Goal: Transaction & Acquisition: Purchase product/service

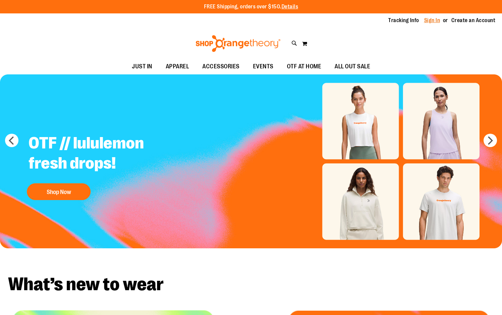
click at [425, 20] on link "Sign In" at bounding box center [432, 20] width 16 height 7
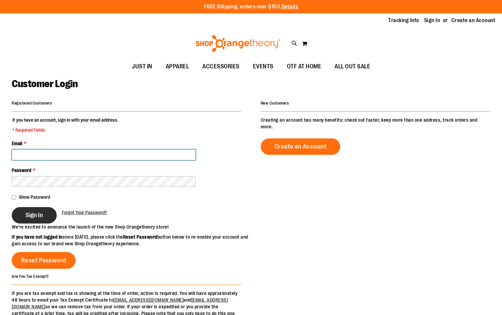
type input "**********"
click at [24, 218] on button "Sign In" at bounding box center [34, 215] width 45 height 16
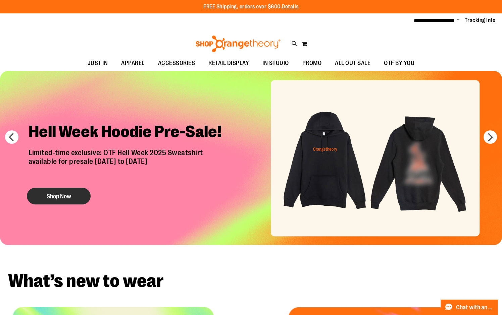
type input "**********"
click at [70, 198] on button "Shop Now" at bounding box center [59, 196] width 64 height 17
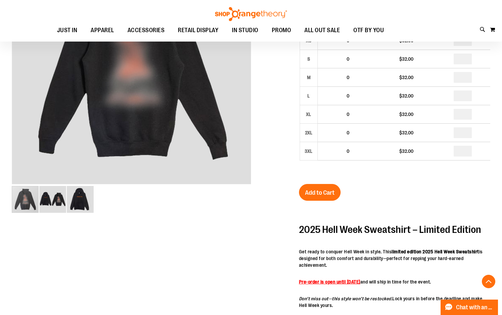
scroll to position [235, 0]
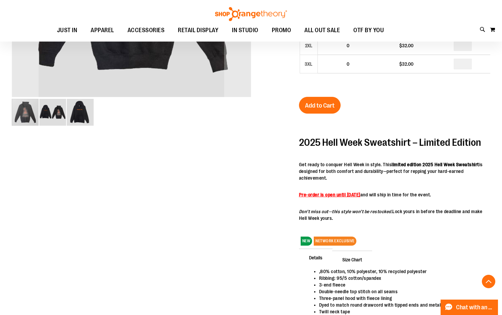
type input "**********"
click at [51, 111] on img "image 2 of 3" at bounding box center [52, 112] width 27 height 27
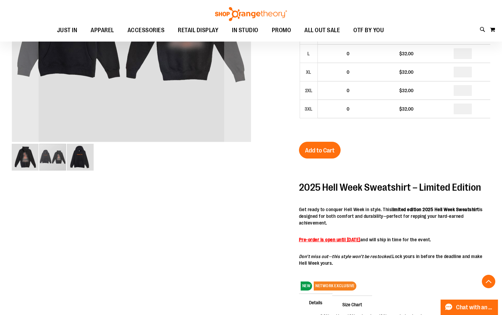
scroll to position [100, 0]
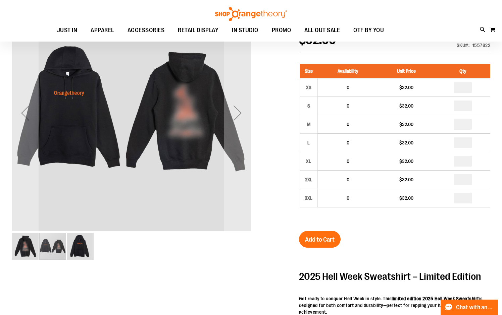
click at [88, 251] on img "image 3 of 3" at bounding box center [80, 246] width 27 height 27
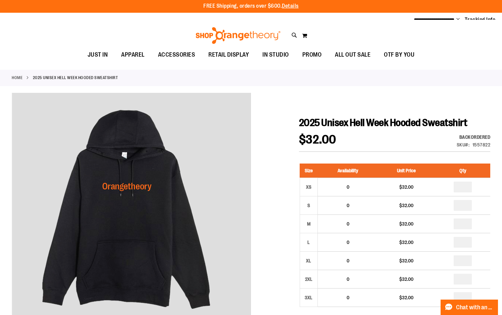
scroll to position [0, 0]
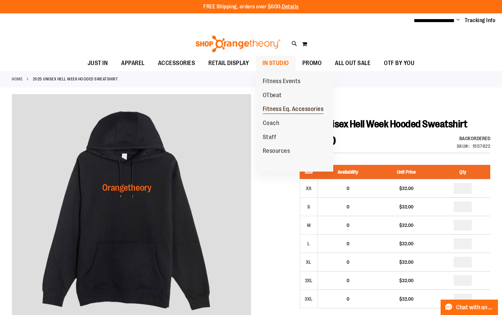
click at [276, 109] on span "Fitness Eq. Accessories" at bounding box center [293, 110] width 61 height 8
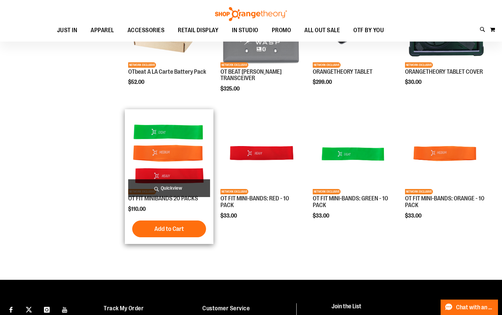
scroll to position [94, 0]
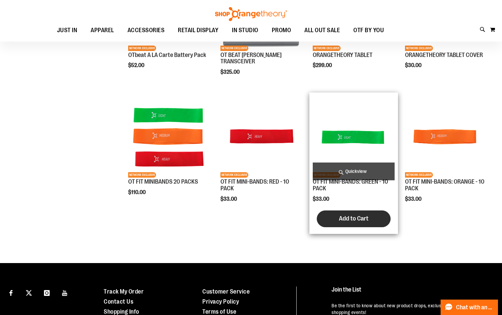
type input "**********"
click at [343, 218] on span "Add to Cart" at bounding box center [354, 218] width 30 height 7
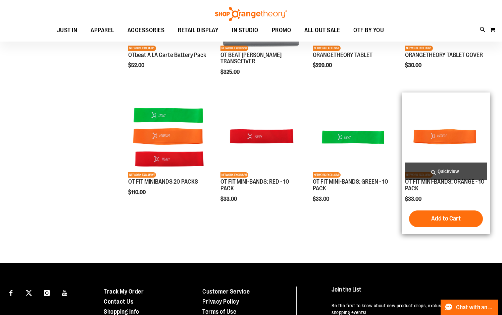
click at [437, 218] on span "Add to Cart" at bounding box center [446, 218] width 30 height 7
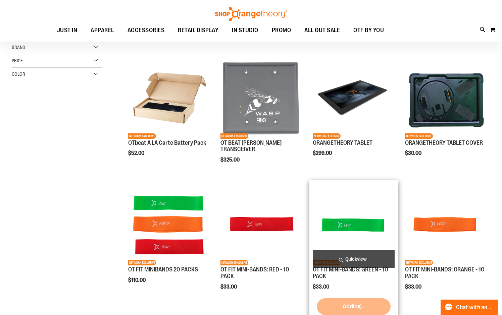
scroll to position [0, 0]
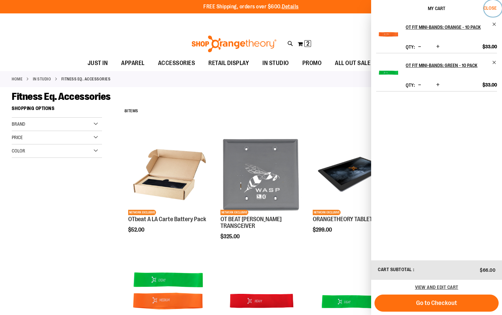
click at [496, 6] on span "Close" at bounding box center [489, 7] width 13 height 5
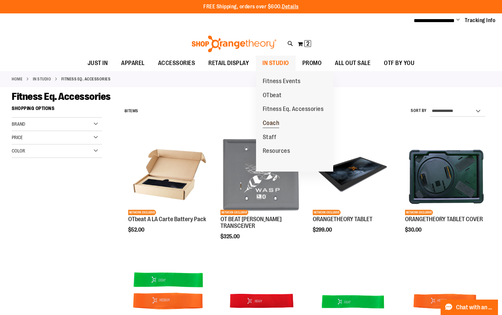
click at [276, 125] on span "Coach" at bounding box center [271, 124] width 17 height 8
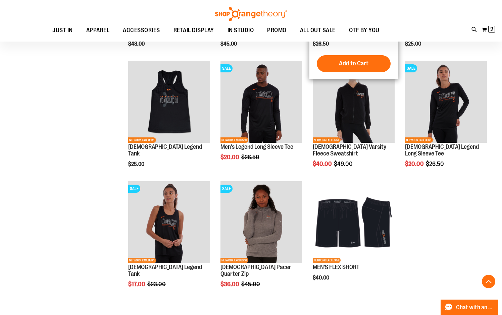
scroll to position [436, 0]
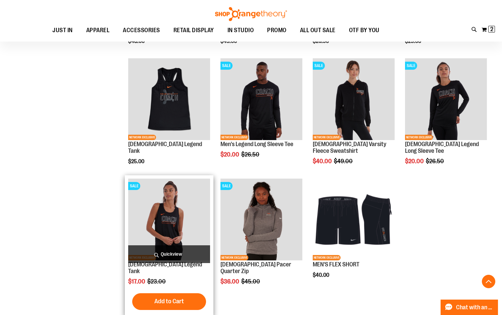
type input "**********"
click at [172, 213] on img "product" at bounding box center [169, 220] width 82 height 82
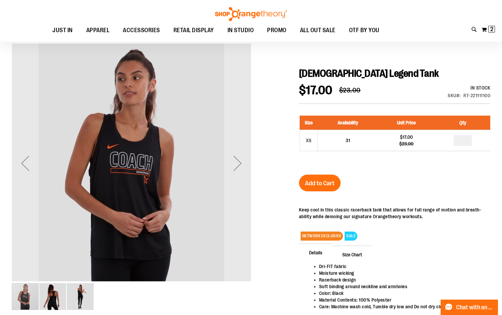
scroll to position [33, 0]
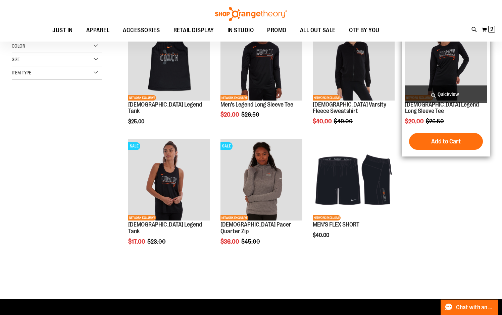
scroll to position [16, 0]
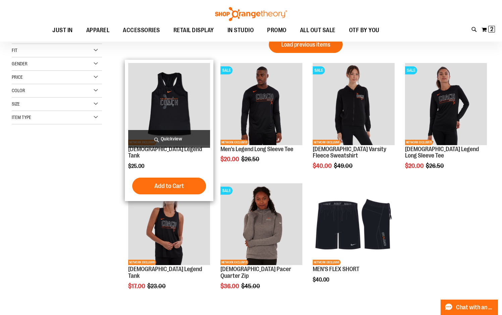
type input "**********"
click at [166, 110] on img "product" at bounding box center [169, 104] width 82 height 82
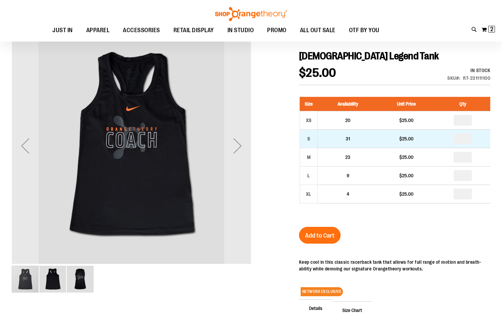
scroll to position [33, 0]
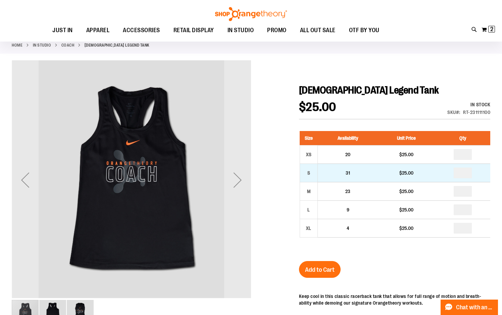
type input "**********"
click at [467, 172] on input "number" at bounding box center [463, 173] width 18 height 11
type input "*"
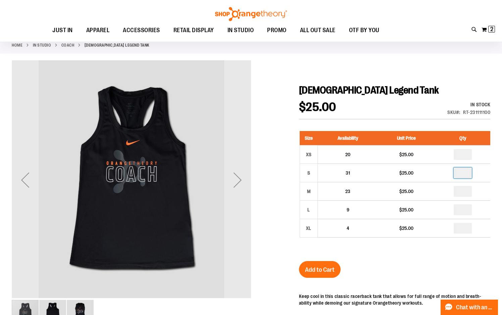
click at [409, 251] on div "Size Availability Unit Price Qty XS 20 $25.00 * S 31 $25.00 * M *" at bounding box center [394, 189] width 191 height 130
click at [320, 269] on span "Add to Cart" at bounding box center [320, 269] width 30 height 7
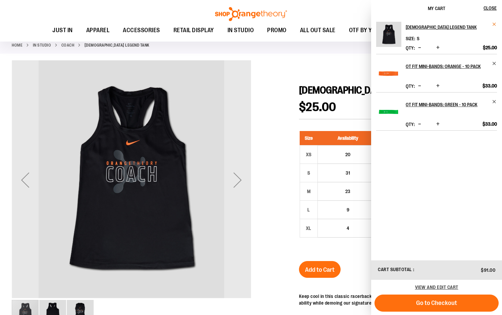
click at [494, 23] on span "Remove item" at bounding box center [494, 24] width 5 height 5
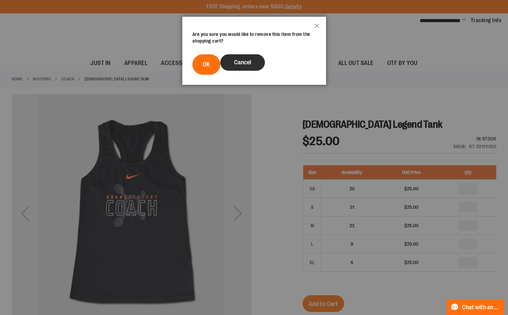
click at [237, 62] on span "Cancel" at bounding box center [242, 62] width 17 height 7
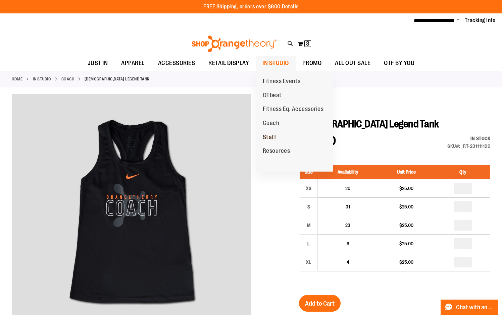
click at [268, 137] on span "Staff" at bounding box center [270, 138] width 14 height 8
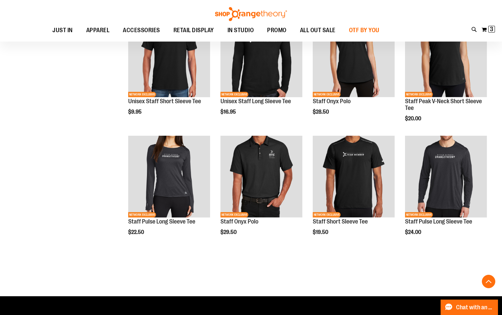
scroll to position [167, 0]
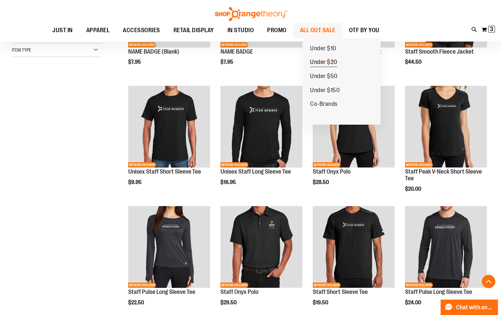
type input "**********"
click at [329, 61] on span "Under $20" at bounding box center [323, 63] width 27 height 8
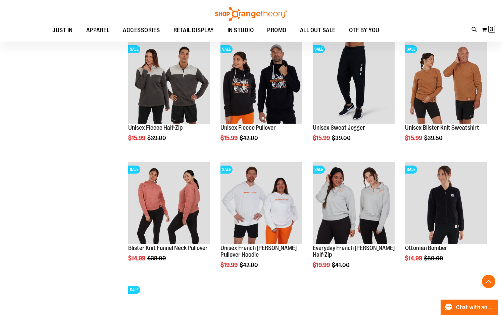
scroll to position [369, 0]
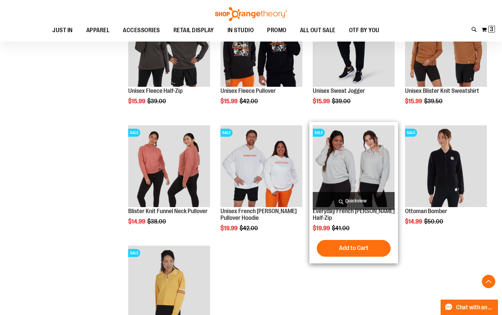
type input "**********"
click at [370, 146] on img "product" at bounding box center [354, 166] width 82 height 82
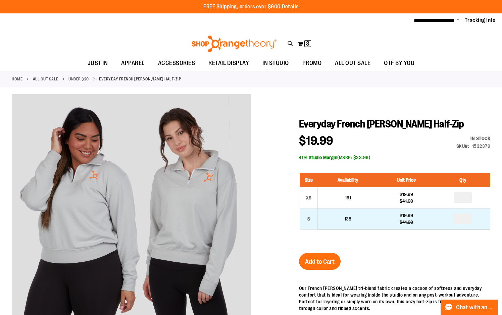
type input "**********"
click at [470, 219] on input "number" at bounding box center [463, 219] width 18 height 11
type input "*"
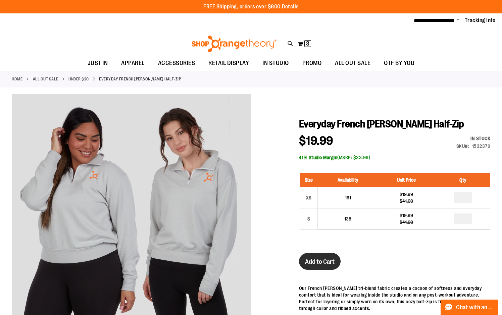
click at [323, 268] on button "Add to Cart" at bounding box center [320, 261] width 42 height 17
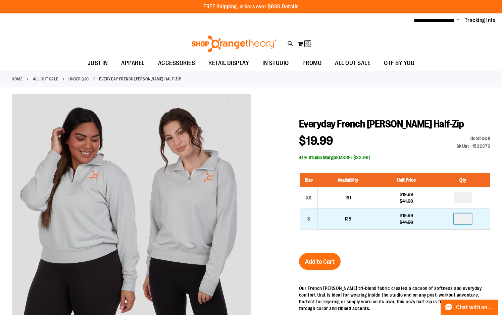
click at [470, 221] on input "*" at bounding box center [463, 219] width 18 height 11
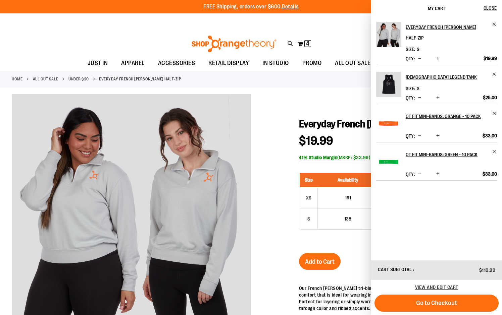
click at [439, 61] on span "Increase product quantity" at bounding box center [437, 58] width 3 height 7
click at [439, 59] on span "Increase product quantity" at bounding box center [437, 58] width 3 height 7
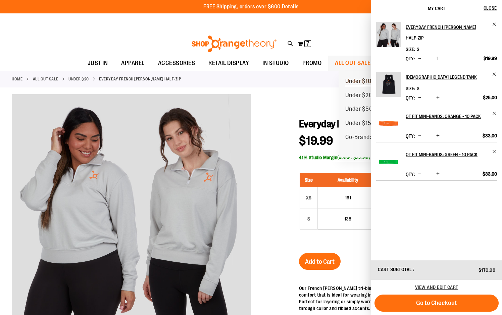
click at [361, 81] on span "Under $10" at bounding box center [358, 82] width 26 height 8
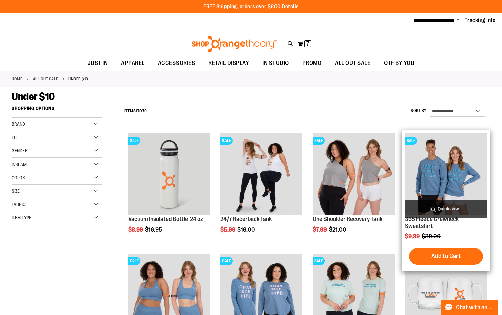
type input "**********"
click at [435, 155] on img "product" at bounding box center [446, 175] width 82 height 82
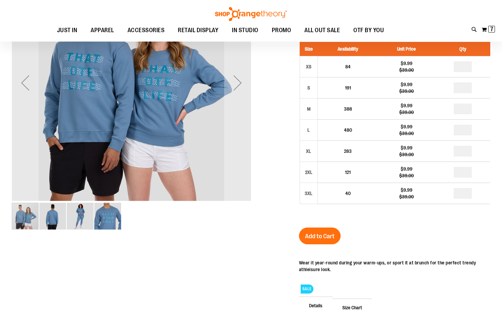
scroll to position [60, 0]
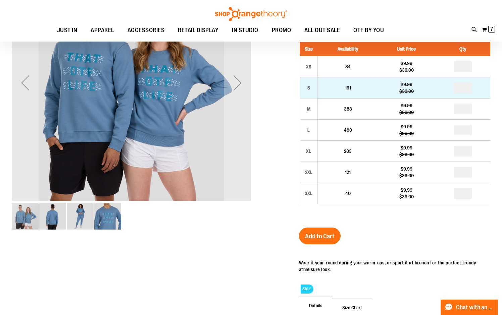
type input "**********"
click at [472, 87] on input "number" at bounding box center [463, 88] width 18 height 11
click at [471, 90] on input "number" at bounding box center [463, 88] width 18 height 11
type input "*"
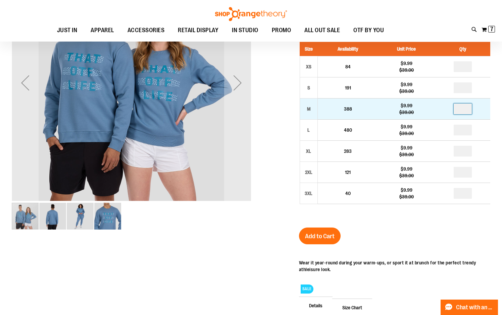
type input "*"
click at [468, 110] on input "number" at bounding box center [463, 109] width 18 height 11
type input "*"
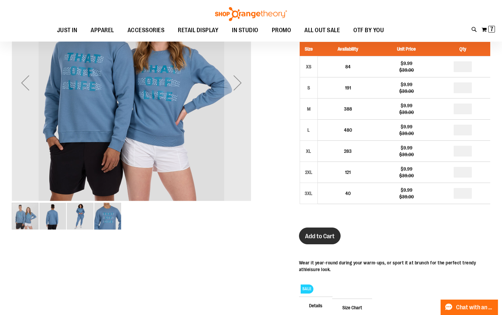
click at [315, 231] on button "Add to Cart" at bounding box center [320, 236] width 42 height 17
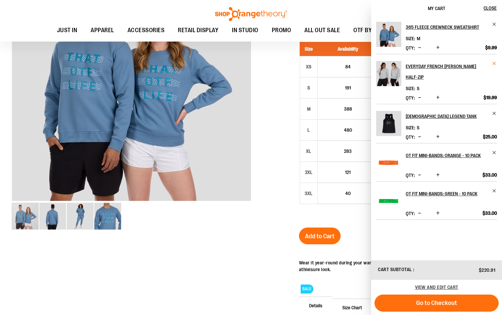
click at [495, 66] on span "Remove item" at bounding box center [494, 63] width 5 height 5
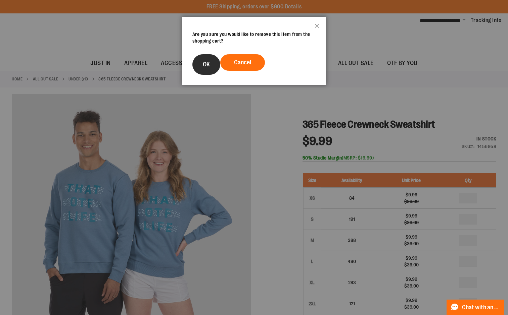
click at [211, 68] on button "OK" at bounding box center [206, 64] width 28 height 20
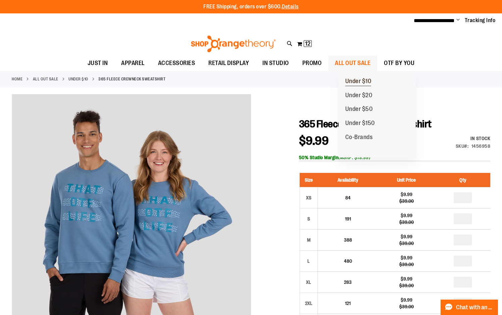
click at [346, 81] on span "Under $10" at bounding box center [358, 82] width 26 height 8
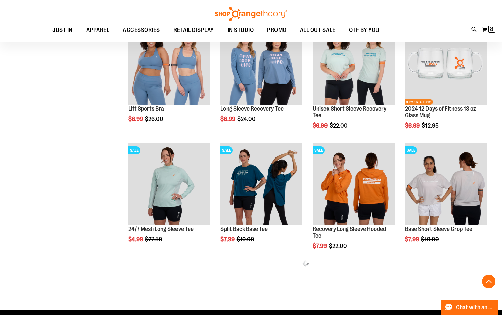
scroll to position [235, 0]
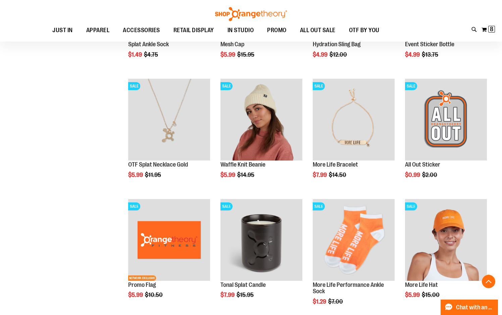
scroll to position [1040, 0]
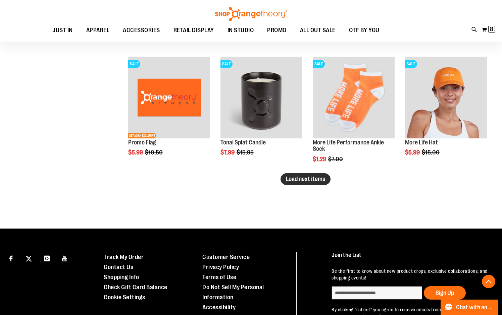
type input "**********"
click at [280, 179] on button "Load next items" at bounding box center [305, 179] width 50 height 12
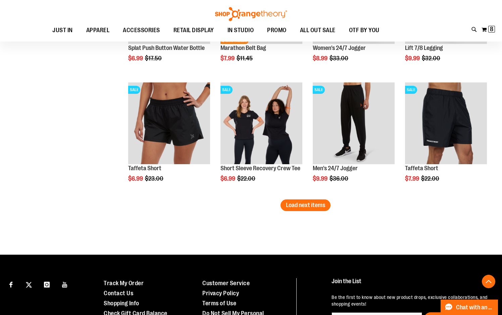
scroll to position [1375, 0]
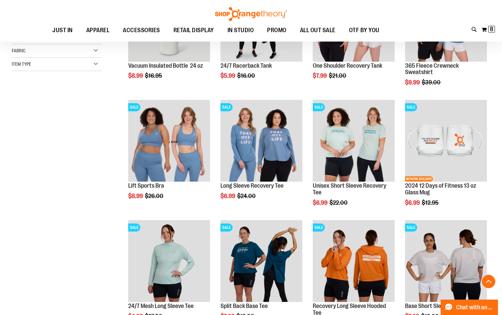
scroll to position [167, 0]
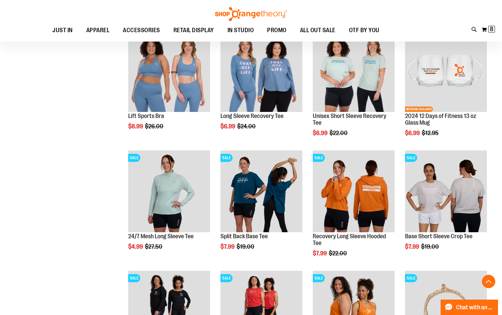
scroll to position [235, 0]
